Goal: Task Accomplishment & Management: Complete application form

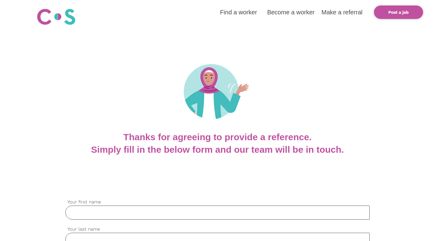
click at [102, 212] on input "Your first name" at bounding box center [217, 212] width 304 height 14
type input "[PERSON_NAME]"
type input "[PERSON_NAME][EMAIL_ADDRESS][DOMAIN_NAME]"
type input "0404147814"
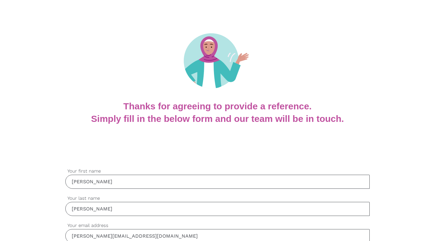
scroll to position [61, 0]
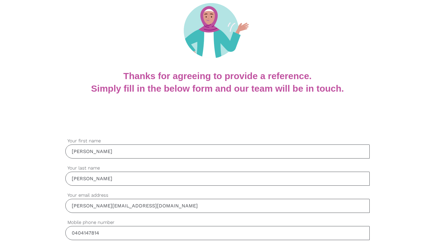
drag, startPoint x: 175, startPoint y: 207, endPoint x: 92, endPoint y: 205, distance: 83.0
click at [92, 205] on input "[PERSON_NAME][EMAIL_ADDRESS][DOMAIN_NAME]" at bounding box center [217, 206] width 304 height 14
type input "[PERSON_NAME][EMAIL_ADDRESS][DOMAIN_NAME]"
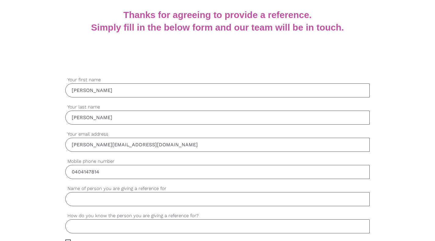
click at [101, 200] on input "Name of person you are giving a reference for" at bounding box center [217, 199] width 304 height 14
click at [74, 197] on input "[PERSON_NAME]" at bounding box center [217, 199] width 304 height 14
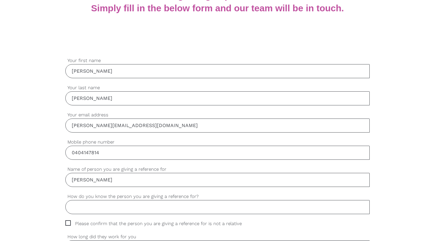
scroll to position [153, 0]
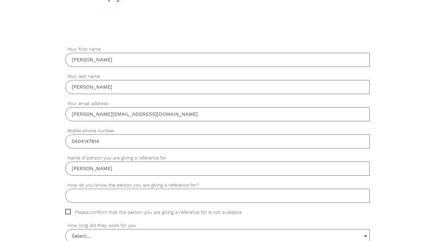
type input "[PERSON_NAME]"
click at [91, 194] on input "How do you know the person you are giving a reference for?" at bounding box center [217, 196] width 304 height 14
type input "A"
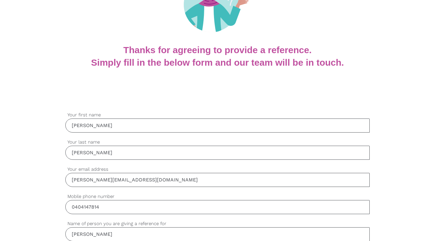
scroll to position [0, 0]
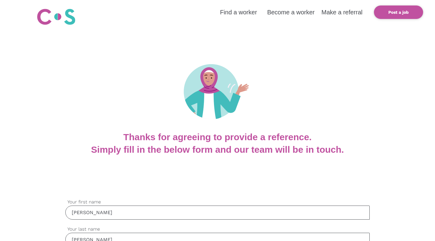
type input "Sister and provides Admin assistance to my business"
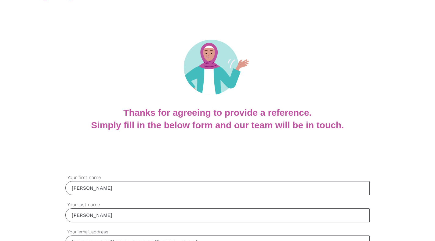
scroll to position [31, 0]
